Goal: Task Accomplishment & Management: Manage account settings

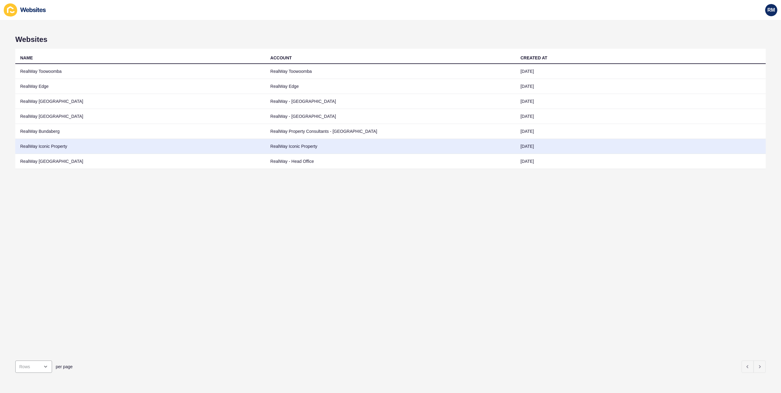
click at [65, 144] on td "RealWay Iconic Property" at bounding box center [140, 146] width 250 height 15
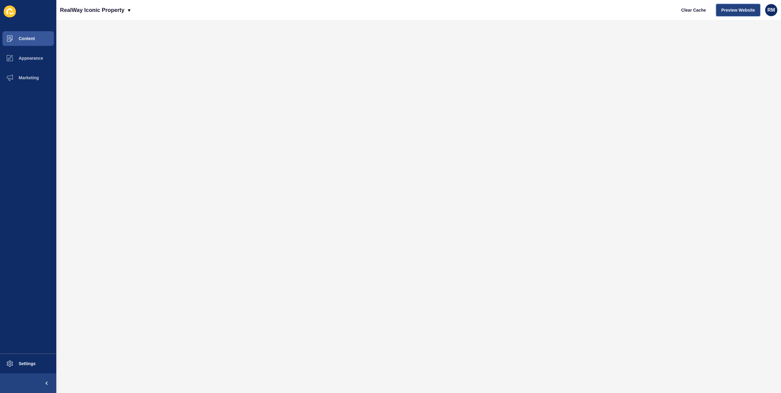
click at [731, 5] on button "Preview Website" at bounding box center [738, 10] width 44 height 12
click at [23, 362] on span "Settings" at bounding box center [17, 363] width 36 height 5
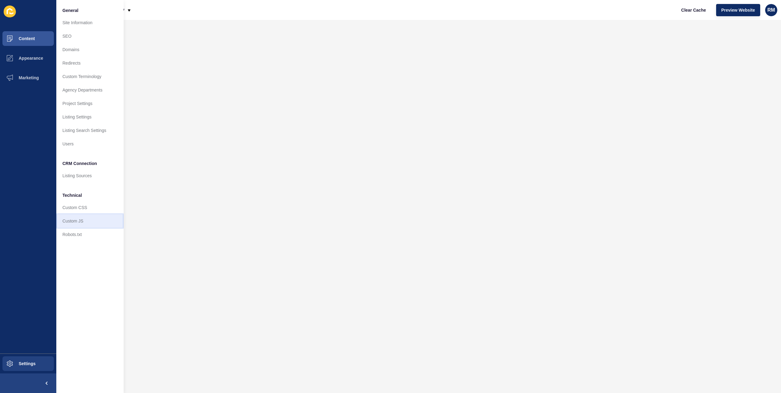
click at [92, 219] on link "Custom JS" at bounding box center [89, 220] width 67 height 13
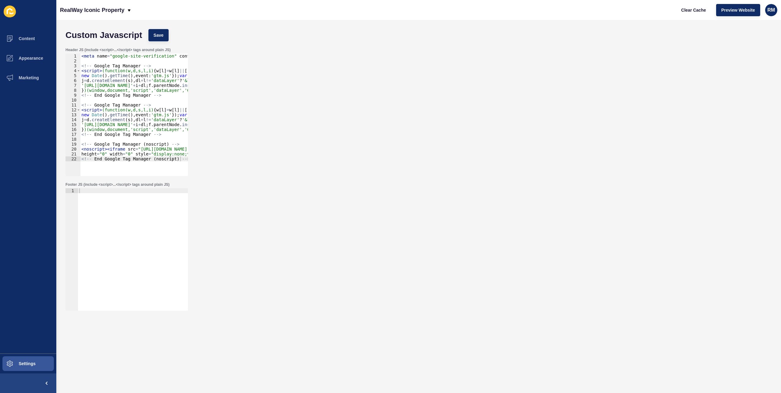
type textarea "<!-- End Google Tag Manager (noscript) -->"
click at [183, 160] on div "< meta name = "google-site-verification" content = "aaGzbIfPoMaefjXHoogJAiFroAI…" at bounding box center [192, 118] width 224 height 128
paste textarea "<meta name="google-site-verification" content="TBD0PPgNW8kQ0gvwfD64YryzTuPoW9ow…"
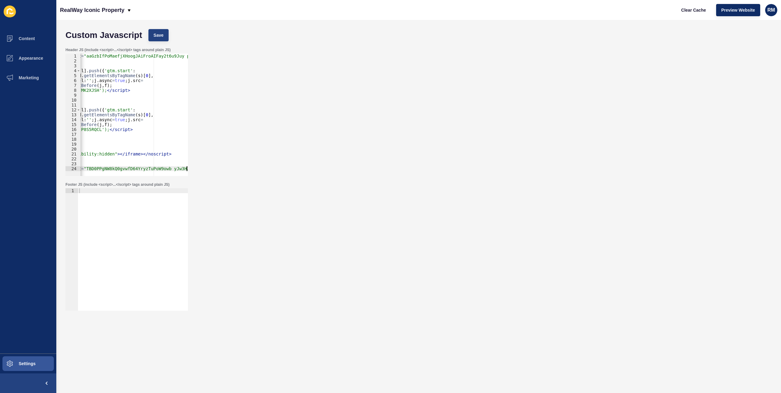
type textarea "<meta name="google-site-verification" content="TBD0PPgNW8kQ0gvwfD64YryzTuPoW9ow…"
click at [157, 33] on span "Save" at bounding box center [159, 35] width 10 height 6
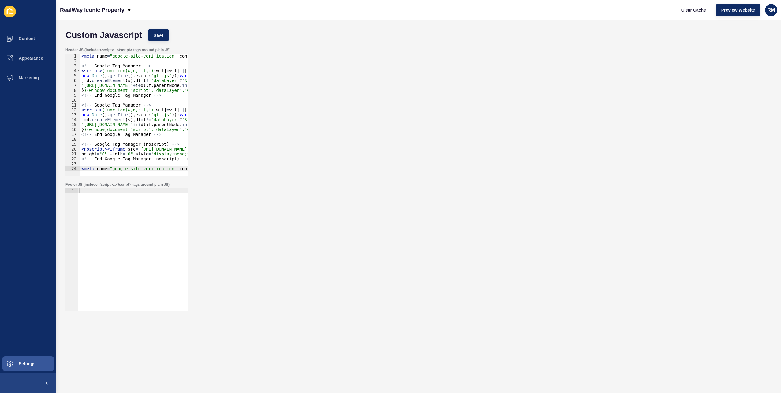
click at [693, 16] on div "Clear Cache Preview Website RM" at bounding box center [726, 10] width 106 height 17
drag, startPoint x: 693, startPoint y: 16, endPoint x: 695, endPoint y: 11, distance: 5.4
click at [695, 11] on span "Clear Cache" at bounding box center [693, 10] width 25 height 6
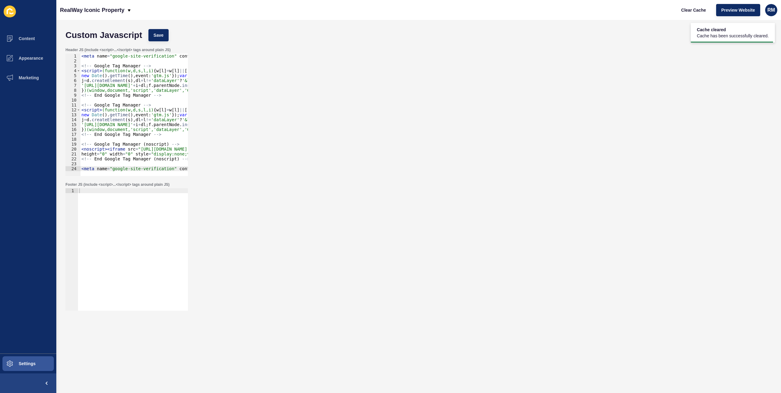
click at [408, 89] on div "Header JS (include <script>...</script> tags around plain JS) <meta name="googl…" at bounding box center [418, 111] width 712 height 135
click at [327, 82] on div "Header JS (include <script>...</script> tags around plain JS) <meta name="googl…" at bounding box center [418, 111] width 712 height 135
click at [31, 357] on button "Settings" at bounding box center [28, 364] width 56 height 20
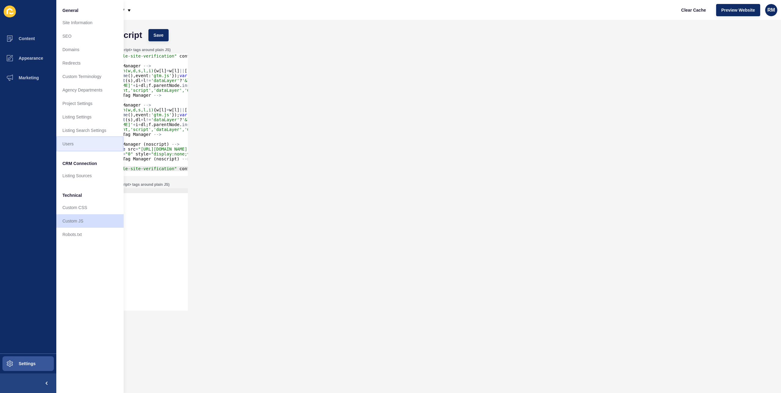
click at [94, 140] on link "Users" at bounding box center [89, 143] width 67 height 13
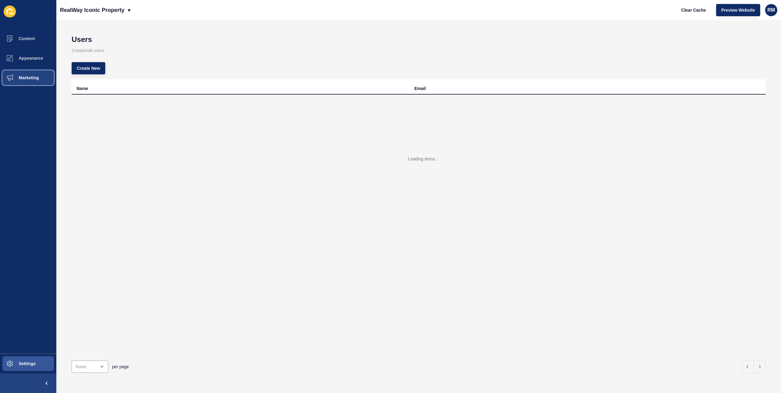
click at [37, 81] on button "Marketing" at bounding box center [28, 78] width 56 height 20
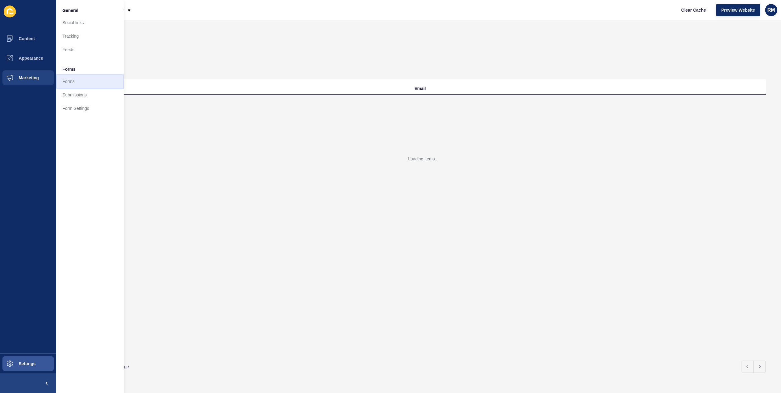
click at [87, 78] on link "Forms" at bounding box center [89, 81] width 67 height 13
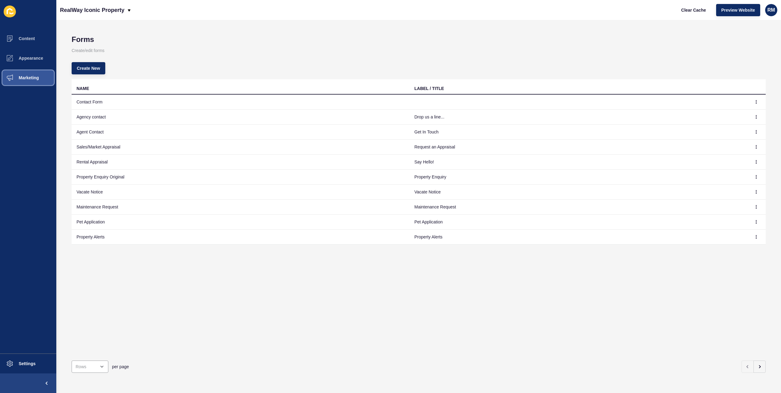
click at [23, 75] on span "Marketing" at bounding box center [19, 77] width 40 height 5
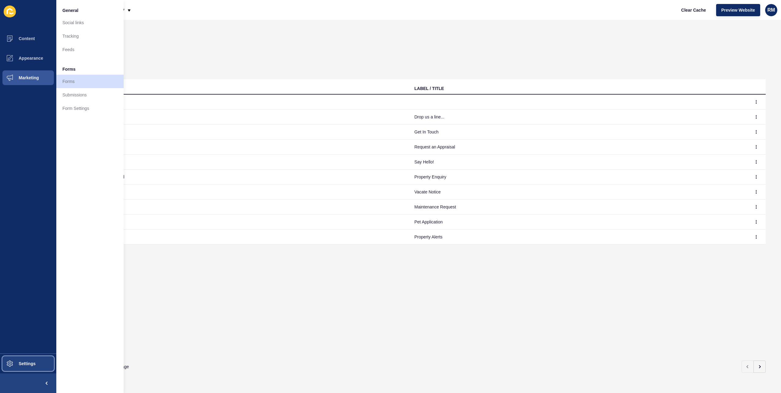
click at [16, 354] on span at bounding box center [10, 364] width 20 height 20
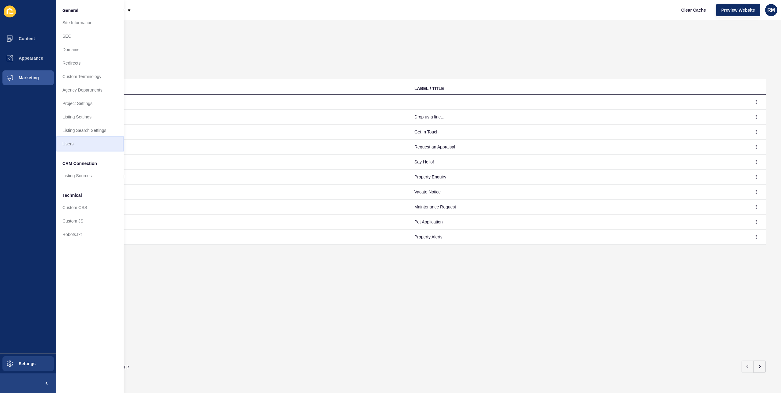
click at [101, 145] on link "Users" at bounding box center [89, 143] width 67 height 13
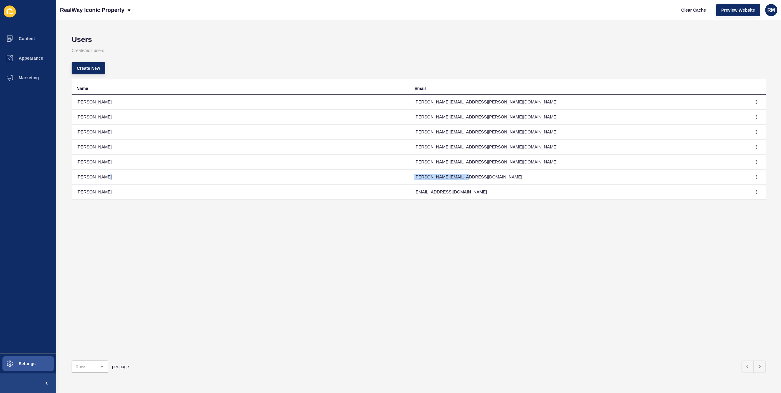
drag, startPoint x: 465, startPoint y: 179, endPoint x: 401, endPoint y: 179, distance: 64.6
click at [401, 179] on tr "[PERSON_NAME] [PERSON_NAME][EMAIL_ADDRESS][DOMAIN_NAME]" at bounding box center [419, 177] width 694 height 15
copy tr "[PERSON_NAME][EMAIL_ADDRESS][DOMAIN_NAME]"
drag, startPoint x: 289, startPoint y: 50, endPoint x: 259, endPoint y: 10, distance: 50.0
click at [289, 50] on p "Create/edit users" at bounding box center [419, 50] width 694 height 13
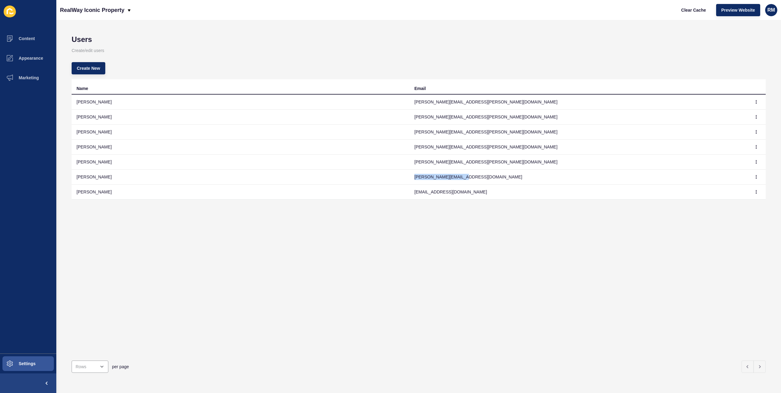
drag, startPoint x: 449, startPoint y: 174, endPoint x: 409, endPoint y: 173, distance: 39.8
click at [409, 173] on td "[PERSON_NAME][EMAIL_ADDRESS][DOMAIN_NAME]" at bounding box center [578, 177] width 338 height 15
copy td "[PERSON_NAME][EMAIL_ADDRESS][DOMAIN_NAME]"
click at [751, 176] on button "button" at bounding box center [755, 177] width 9 height 9
click at [731, 187] on link "Edit" at bounding box center [734, 188] width 43 height 13
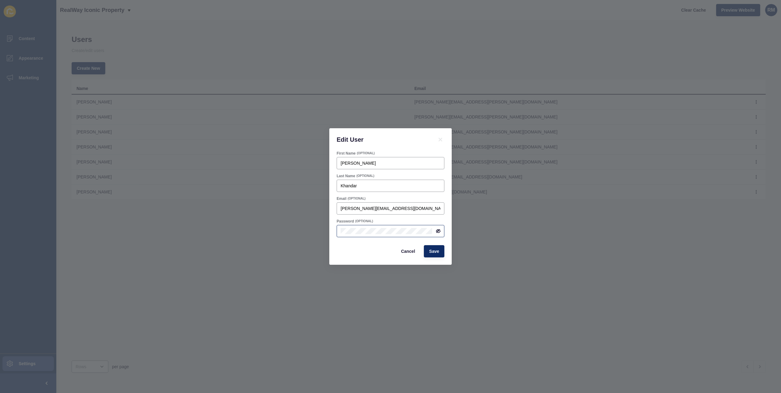
click at [440, 232] on div at bounding box center [391, 231] width 108 height 12
click at [434, 231] on div at bounding box center [436, 231] width 9 height 5
click at [438, 231] on icon at bounding box center [438, 231] width 5 height 5
click at [390, 225] on div at bounding box center [391, 231] width 108 height 12
click at [371, 250] on div "Cancel Save" at bounding box center [390, 251] width 111 height 16
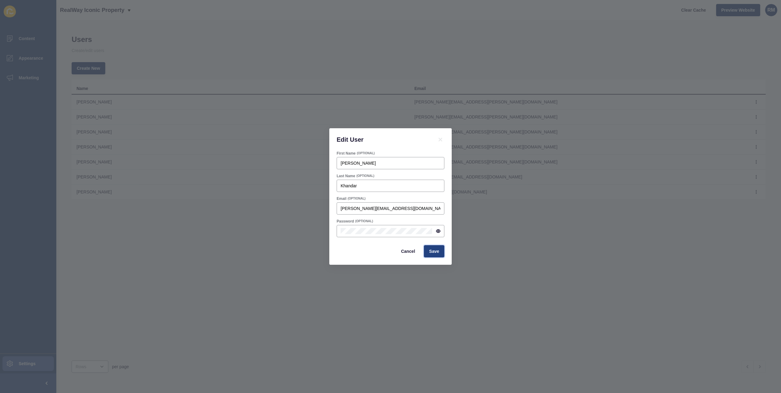
click at [432, 249] on span "Save" at bounding box center [434, 251] width 10 height 6
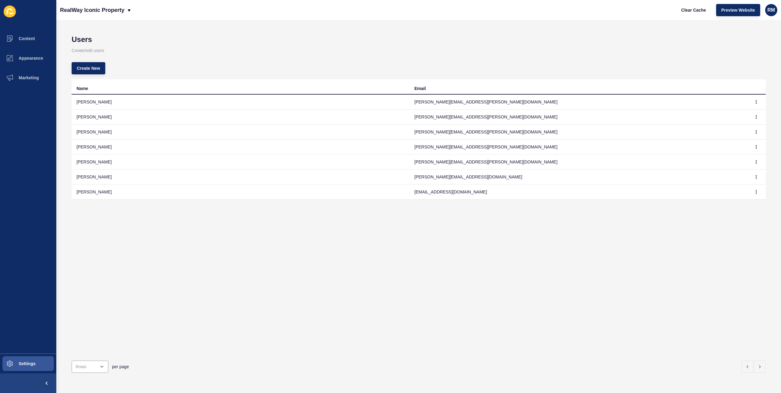
click at [645, 41] on h1 "Users" at bounding box center [419, 39] width 694 height 9
click at [693, 7] on span "Clear Cache" at bounding box center [693, 10] width 25 height 6
